Goal: Go to known website: Access a specific website the user already knows

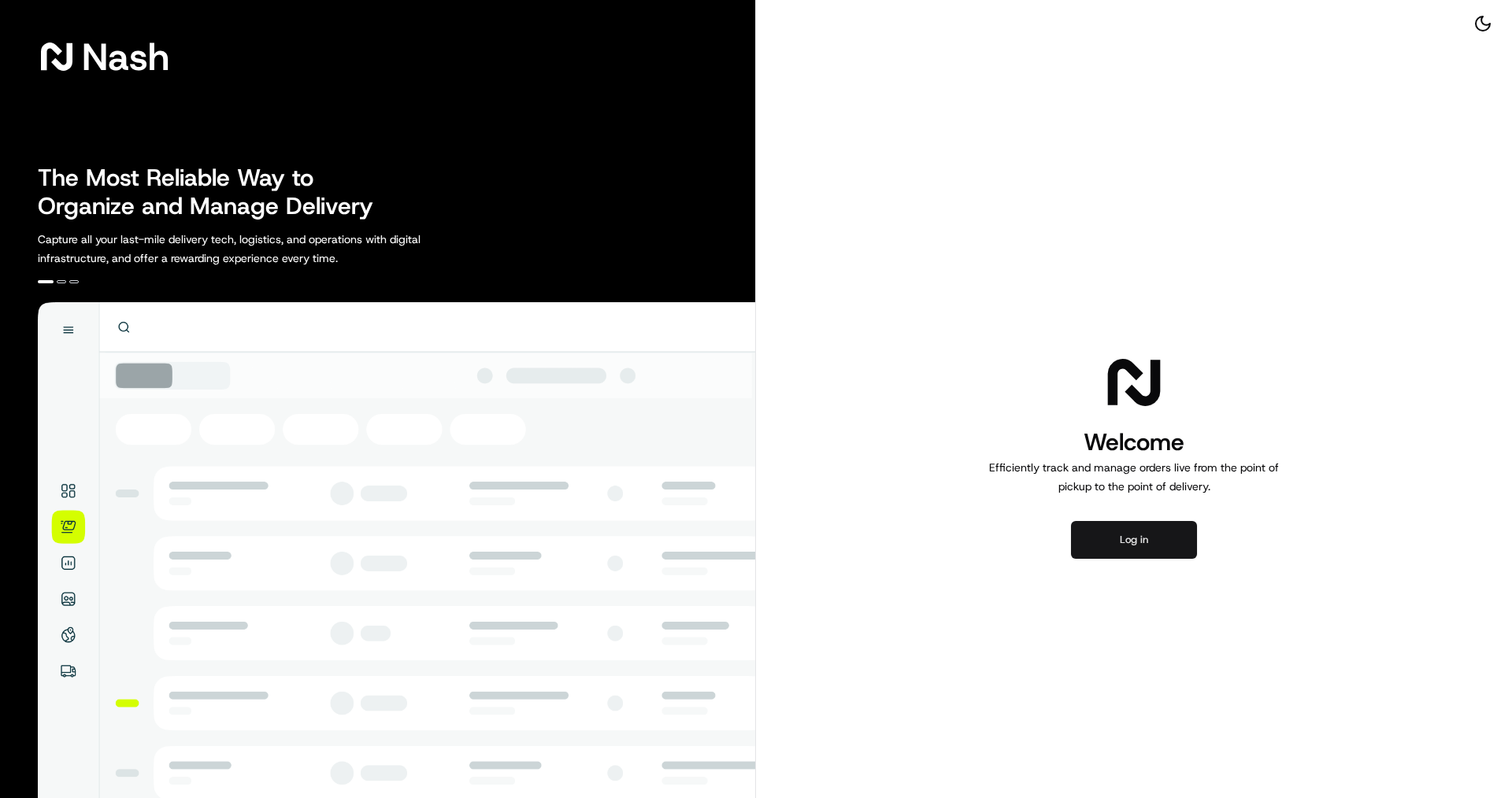
click at [1144, 552] on button "Log in" at bounding box center [1133, 540] width 126 height 38
